Goal: Information Seeking & Learning: Find specific fact

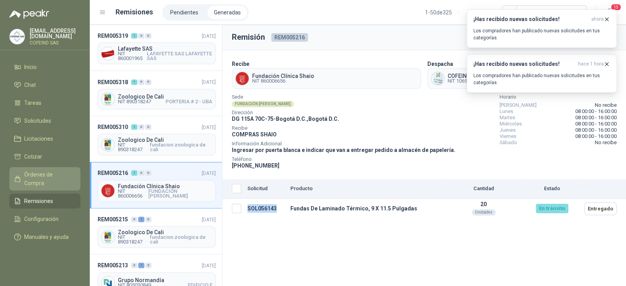
click at [46, 172] on span "Órdenes de Compra" at bounding box center [48, 178] width 49 height 17
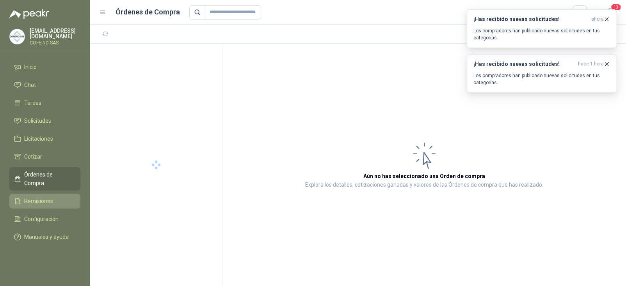
click at [42, 197] on span "Remisiones" at bounding box center [38, 201] width 29 height 9
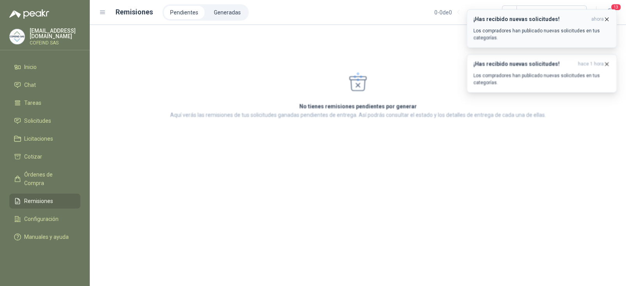
click at [606, 20] on icon "button" at bounding box center [606, 19] width 3 height 3
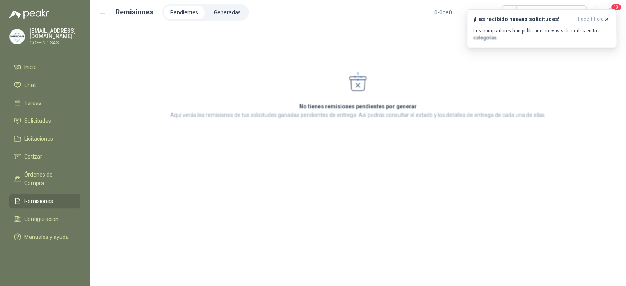
click at [606, 20] on icon "button" at bounding box center [606, 19] width 3 height 3
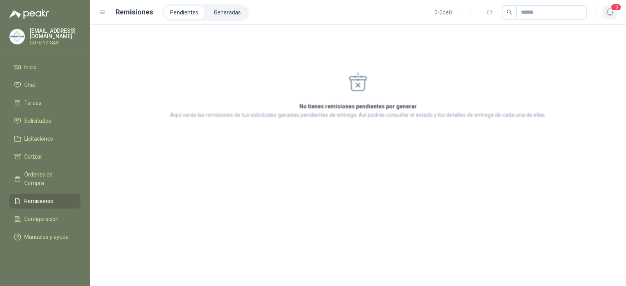
click at [615, 10] on span "13" at bounding box center [615, 7] width 11 height 7
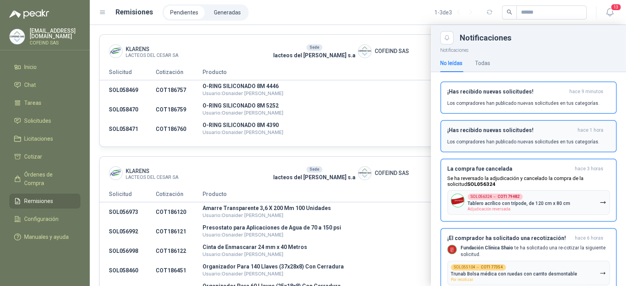
drag, startPoint x: 511, startPoint y: 94, endPoint x: 515, endPoint y: 89, distance: 6.2
click at [512, 93] on h3 "¡Has recibido nuevas solicitudes!" at bounding box center [506, 92] width 119 height 7
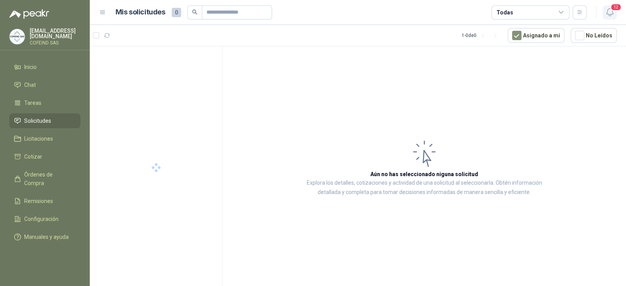
click at [609, 11] on icon "button" at bounding box center [610, 12] width 10 height 10
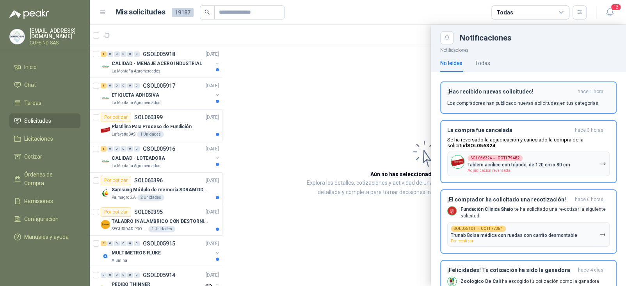
click at [520, 100] on p "Los compradores han publicado nuevas solicitudes en tus categorías." at bounding box center [523, 103] width 152 height 7
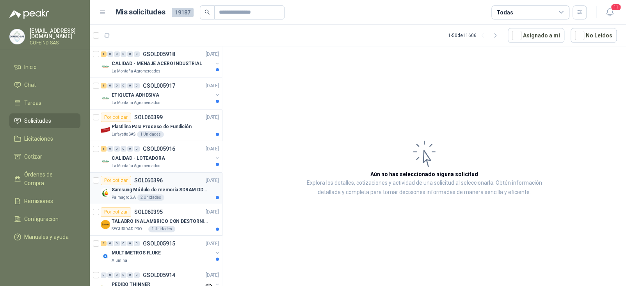
click at [176, 193] on p "Samsung Módulo de memoria SDRAM DDR4 M393A2G40DB0 de 16 GB M393A2G40DB0-CPB" at bounding box center [160, 189] width 97 height 7
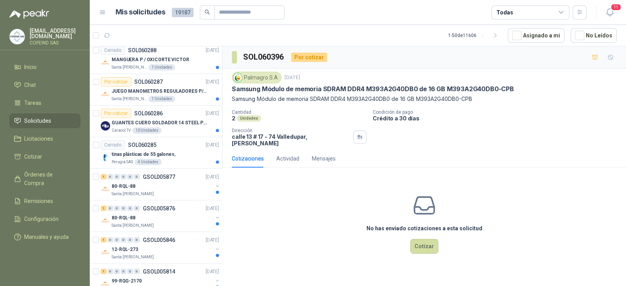
scroll to position [702, 0]
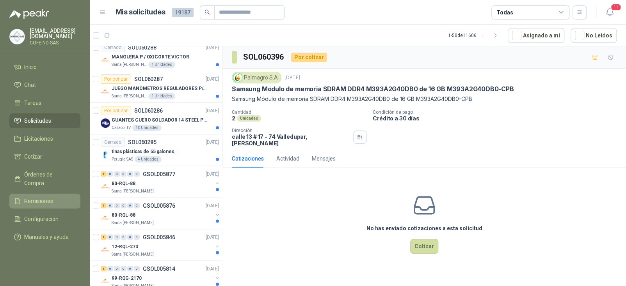
click at [52, 197] on span "Remisiones" at bounding box center [38, 201] width 29 height 9
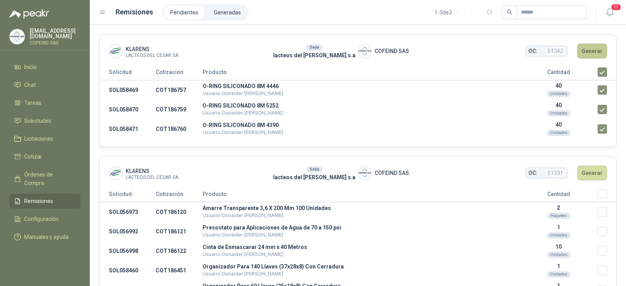
click at [599, 51] on button "Generar" at bounding box center [592, 51] width 30 height 15
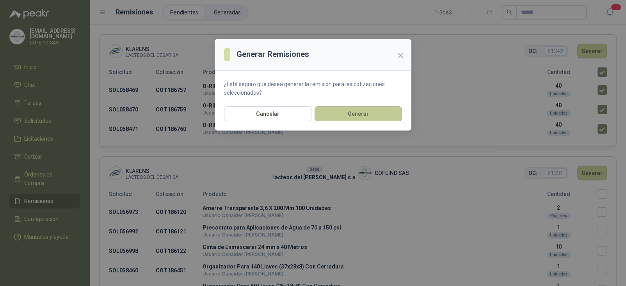
click at [360, 114] on button "Generar" at bounding box center [357, 114] width 87 height 15
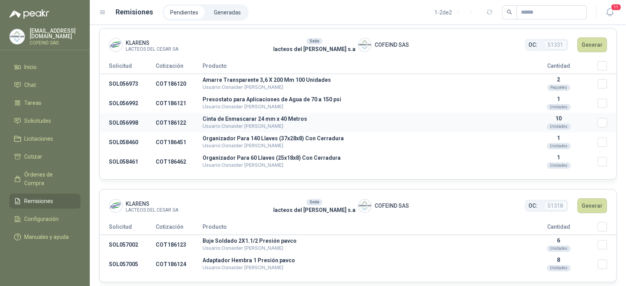
scroll to position [11, 0]
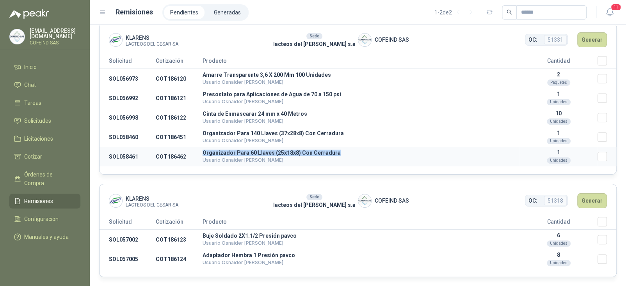
drag, startPoint x: 337, startPoint y: 154, endPoint x: 203, endPoint y: 154, distance: 133.8
click at [203, 154] on p "Organizador Para 60 Llaves (25x18x8) Con Cerradura" at bounding box center [360, 152] width 317 height 5
copy p "Organizador Para 60 Llaves (25x18x8) Con Cerradura"
click at [131, 158] on td "SOL058461" at bounding box center [127, 157] width 56 height 20
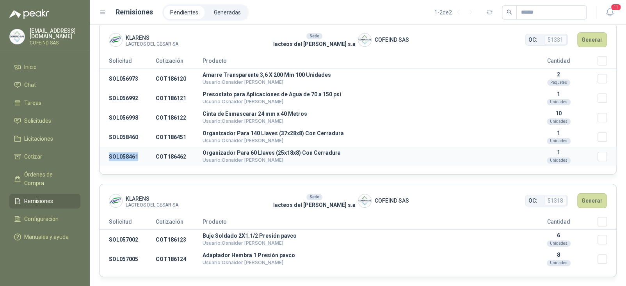
copy td "SOL058461"
click at [120, 137] on td "SOL058460" at bounding box center [127, 138] width 56 height 20
copy td "SOL058460"
drag, startPoint x: 305, startPoint y: 115, endPoint x: 202, endPoint y: 114, distance: 103.8
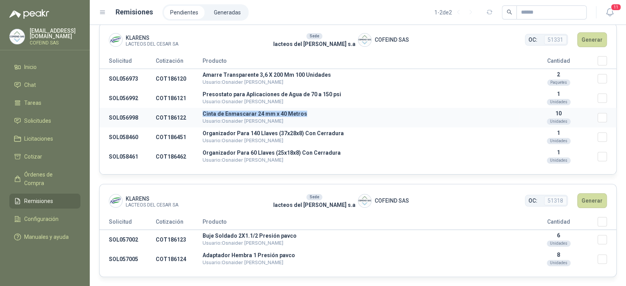
click at [202, 114] on tr "SOL056998 COT186122 Cinta de Enmascarar 24 mm x 40 Metros Usuario: Osnaider [PE…" at bounding box center [357, 118] width 517 height 20
copy tr "Cinta de Enmascarar 24 mm x 40 Metros"
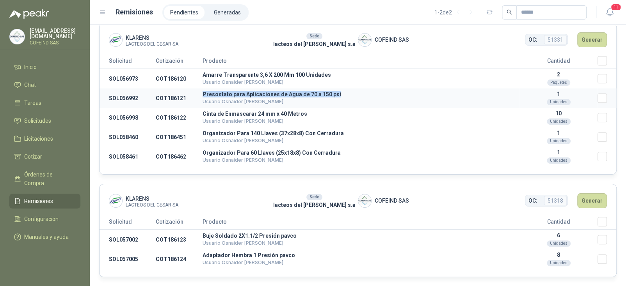
drag, startPoint x: 335, startPoint y: 94, endPoint x: 201, endPoint y: 96, distance: 134.2
click at [201, 96] on tr "SOL056992 COT186121 Presostato para Aplicaciones de Agua de 70 a 150 psi Usuari…" at bounding box center [357, 99] width 517 height 20
copy tr "Presostato para Aplicaciones de Agua de 70 a 150 psi"
click at [120, 98] on td "SOL056992" at bounding box center [127, 99] width 56 height 20
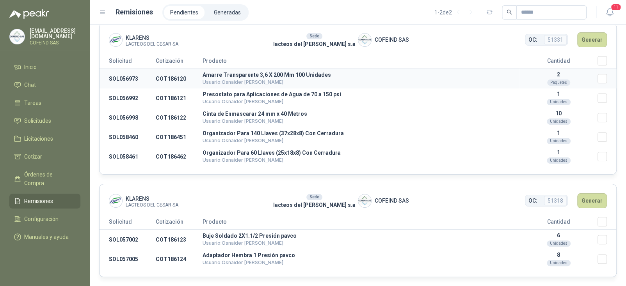
click at [125, 75] on td "SOL056973" at bounding box center [127, 79] width 56 height 20
copy td "SOL056973"
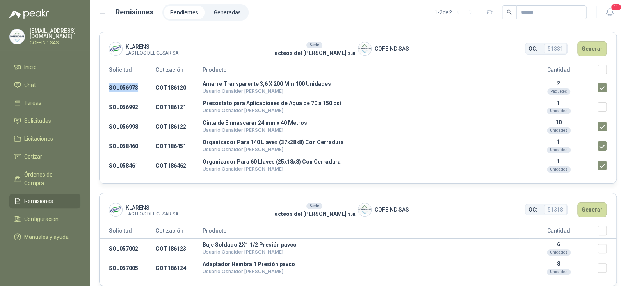
scroll to position [0, 0]
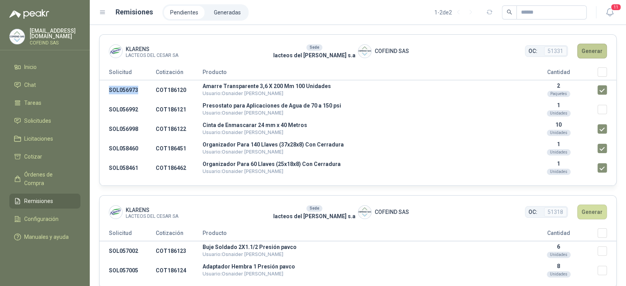
click at [585, 49] on button "Generar" at bounding box center [592, 51] width 30 height 15
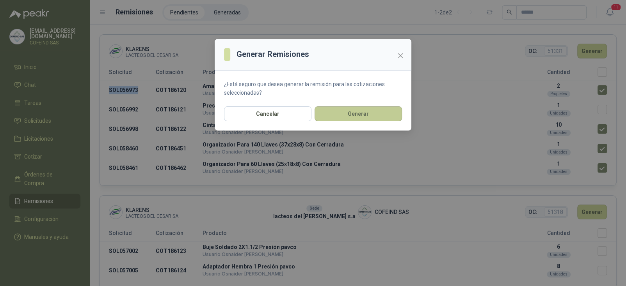
click at [359, 115] on button "Generar" at bounding box center [357, 114] width 87 height 15
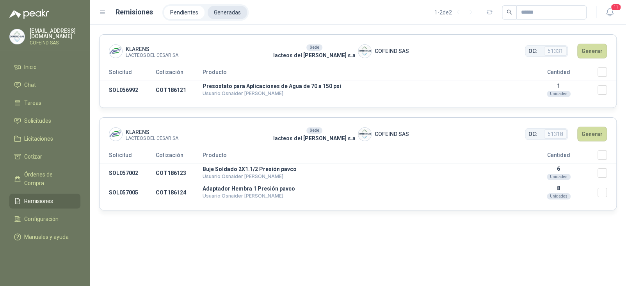
click at [218, 10] on li "Generadas" at bounding box center [227, 12] width 39 height 13
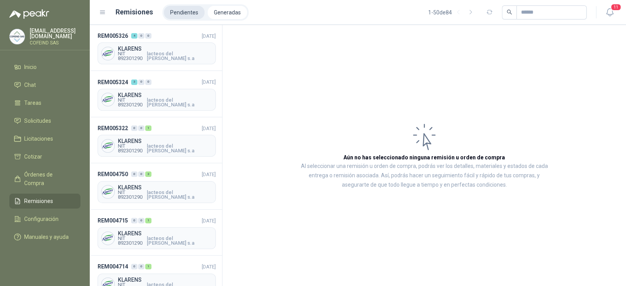
click at [176, 11] on li "Pendientes" at bounding box center [184, 12] width 41 height 13
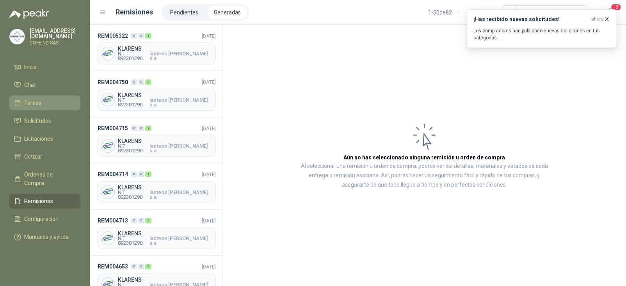
click at [48, 103] on li "Tareas" at bounding box center [45, 103] width 62 height 9
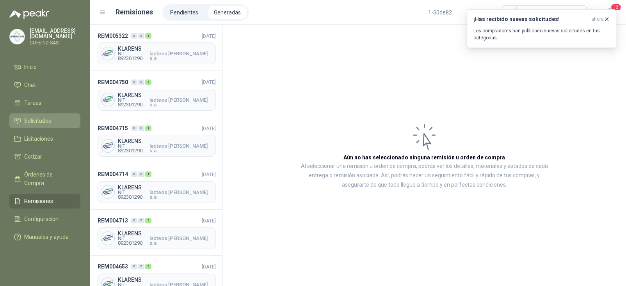
click at [35, 119] on span "Solicitudes" at bounding box center [37, 121] width 27 height 9
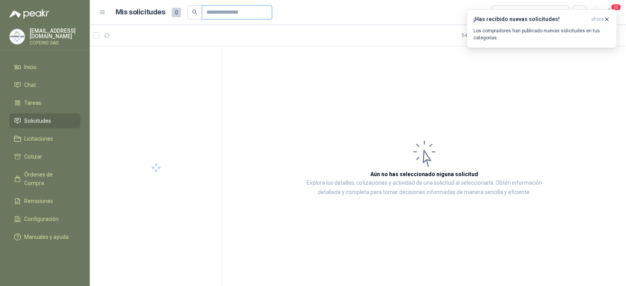
click at [211, 12] on input "text" at bounding box center [233, 12] width 55 height 13
paste input "*********"
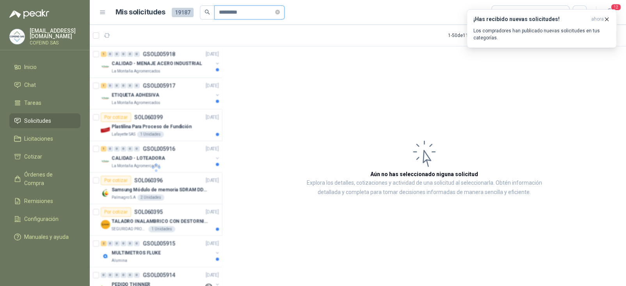
type input "*********"
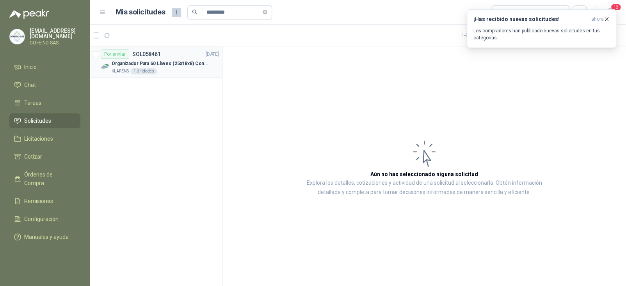
click at [150, 57] on div "Por enviar SOL058461" at bounding box center [131, 54] width 60 height 9
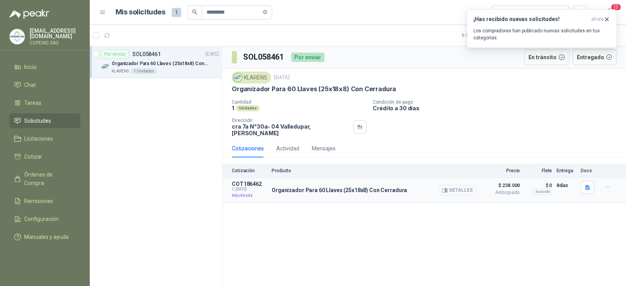
click at [457, 185] on button "Detalles" at bounding box center [457, 190] width 37 height 11
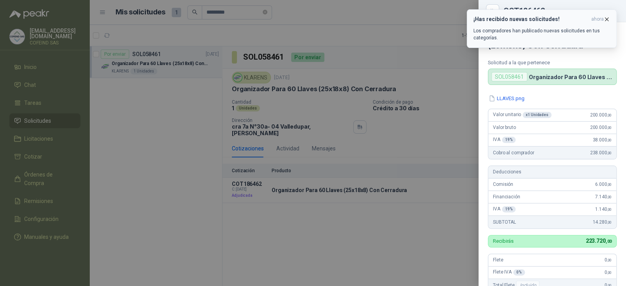
click at [605, 20] on icon "button" at bounding box center [606, 19] width 3 height 3
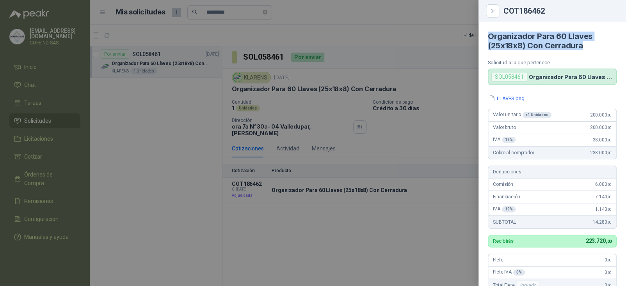
drag, startPoint x: 583, startPoint y: 46, endPoint x: 487, endPoint y: 38, distance: 96.7
click at [488, 38] on h4 "Organizador Para 60 Llaves (25x18x8) Con Cerradura" at bounding box center [552, 41] width 129 height 19
copy h4 "Organizador Para 60 Llaves (25x18x8) Con Cerradura"
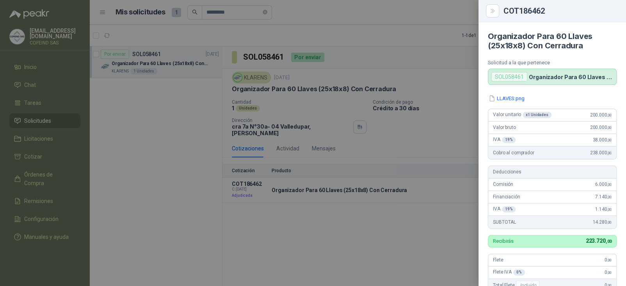
click at [115, 148] on div at bounding box center [313, 143] width 626 height 286
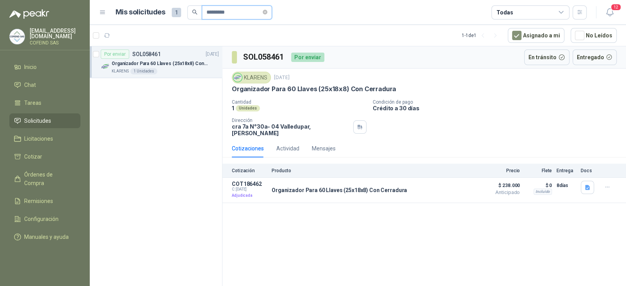
drag, startPoint x: 234, startPoint y: 16, endPoint x: 192, endPoint y: 19, distance: 42.2
click at [192, 19] on span "*********" at bounding box center [229, 12] width 85 height 14
paste input "text"
type input "*********"
click at [168, 61] on p "Organizador Para 140 Llaves (37x28x8) Con Cerradura" at bounding box center [160, 63] width 97 height 7
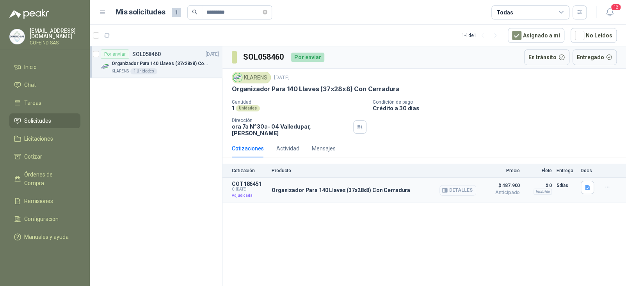
click at [453, 186] on button "Detalles" at bounding box center [457, 190] width 37 height 11
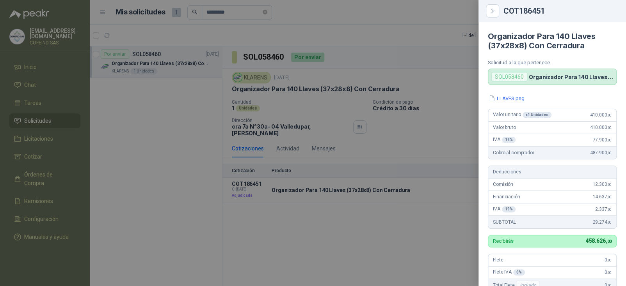
drag, startPoint x: 408, startPoint y: 186, endPoint x: 324, endPoint y: 190, distance: 84.0
click at [324, 190] on div at bounding box center [313, 143] width 626 height 286
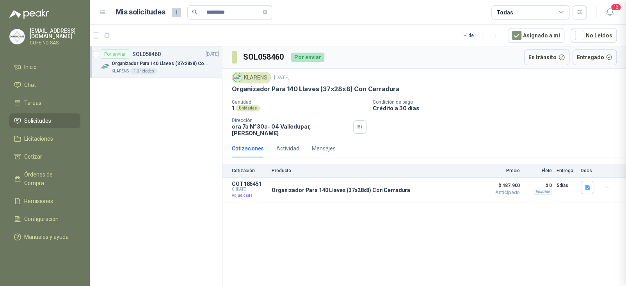
scroll to position [195, 0]
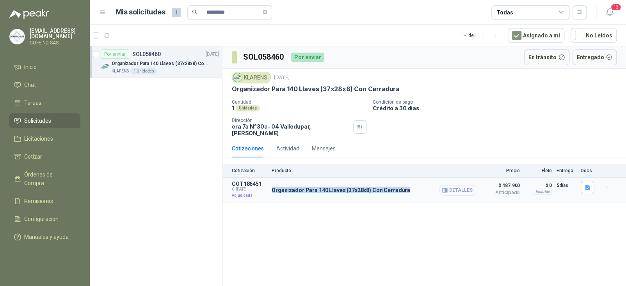
drag, startPoint x: 402, startPoint y: 187, endPoint x: 268, endPoint y: 188, distance: 133.8
click at [268, 188] on article "COT186451 C: 02/10/2025 Adjudicada Organizador Para 140 Llaves (37x28x8) Con Ce…" at bounding box center [423, 190] width 403 height 25
copy article "Organizador Para 140 Llaves (37x28x8) Con Cerradura"
click at [459, 185] on button "Detalles" at bounding box center [457, 190] width 37 height 11
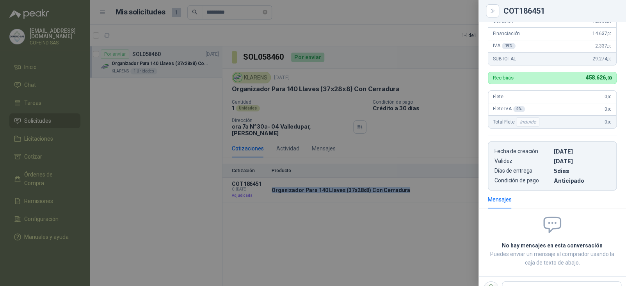
scroll to position [39, 0]
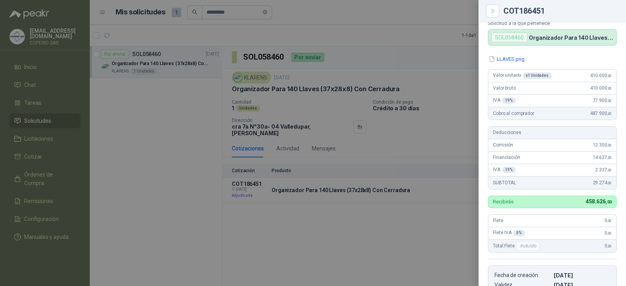
click at [346, 150] on div at bounding box center [313, 143] width 626 height 286
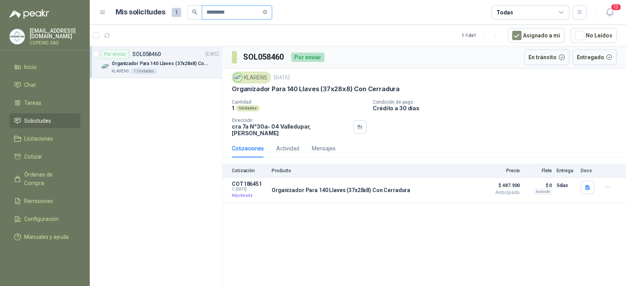
drag, startPoint x: 237, startPoint y: 11, endPoint x: 179, endPoint y: 12, distance: 57.8
click at [179, 12] on div "Mis solicitudes 1 *********" at bounding box center [193, 12] width 156 height 14
paste input "text"
type input "*********"
click at [197, 68] on div "KLARENS" at bounding box center [162, 71] width 101 height 6
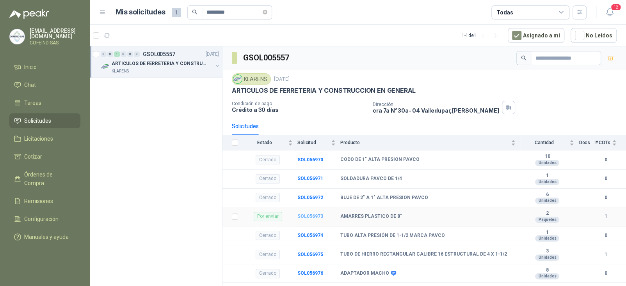
click at [312, 216] on b "SOL056973" at bounding box center [310, 216] width 26 height 5
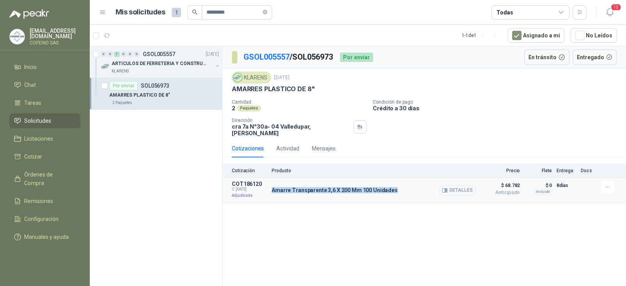
drag, startPoint x: 391, startPoint y: 185, endPoint x: 270, endPoint y: 186, distance: 120.5
click at [270, 186] on article "COT186120 C: 01/10/2025 Adjudicada Amarre Transparente 3,6 X 200 Mm 100 Unidade…" at bounding box center [423, 190] width 403 height 25
copy p "Amarre Transparente 3,6 X 200 Mm 100 Unidades"
click at [266, 53] on link "GSOL005557" at bounding box center [266, 56] width 46 height 9
